Goal: Information Seeking & Learning: Learn about a topic

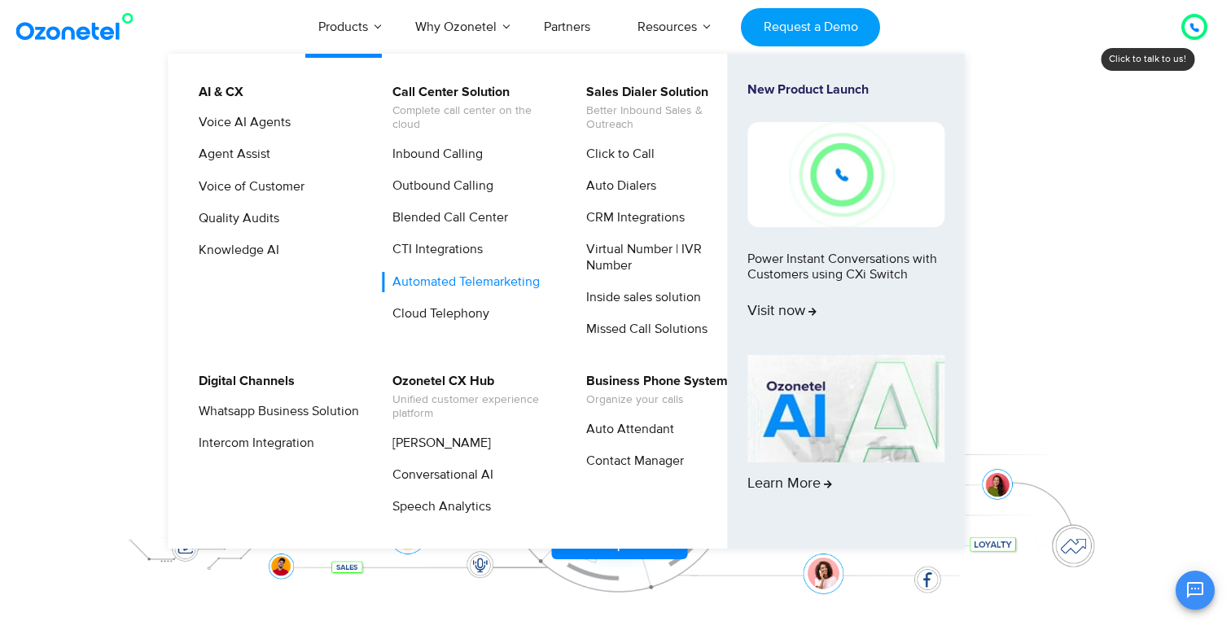
click at [455, 279] on link "Automated Telemarketing" at bounding box center [462, 282] width 160 height 20
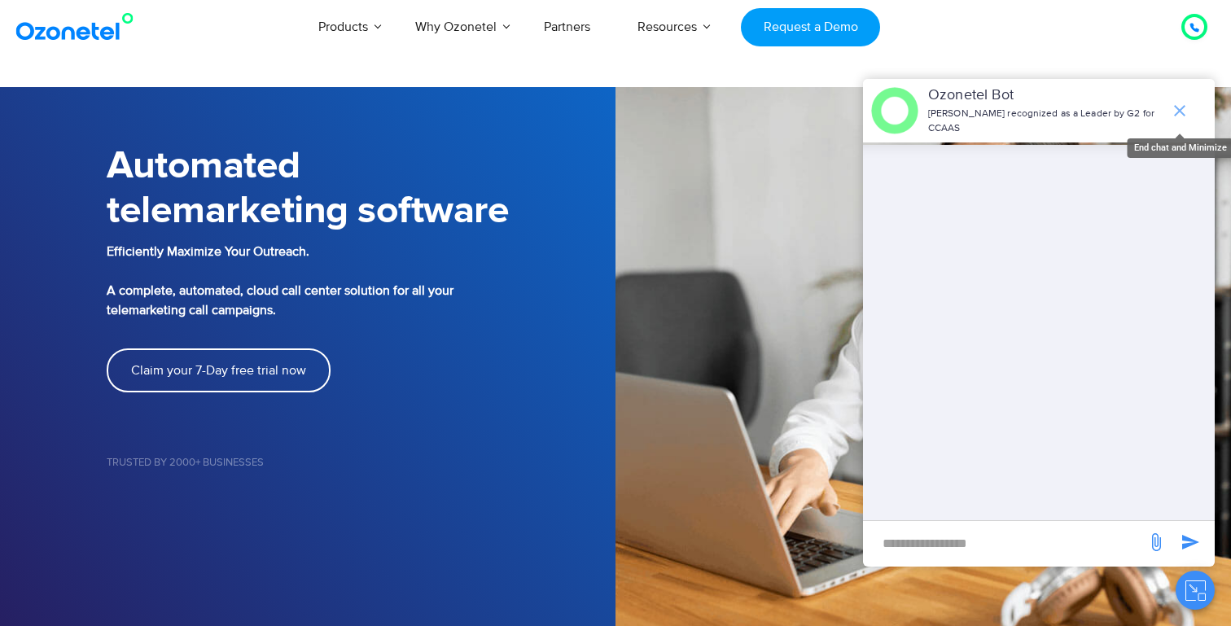
click at [1182, 103] on icon "end chat or minimize" at bounding box center [1180, 111] width 20 height 20
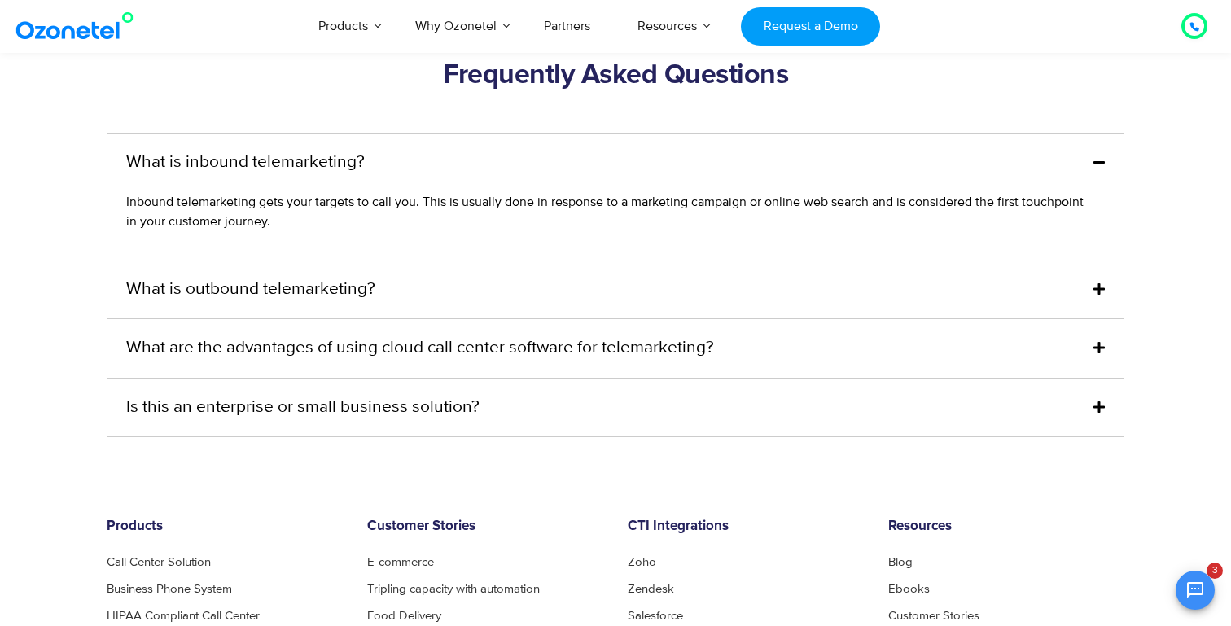
scroll to position [6452, 0]
